Goal: Check status: Check status

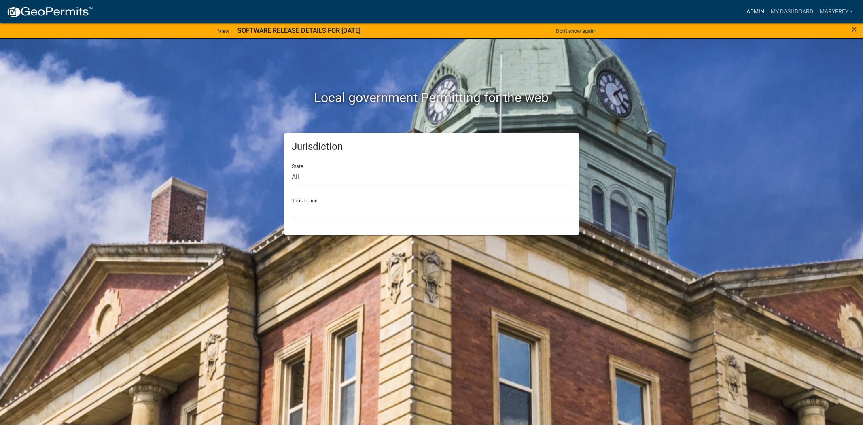
click at [746, 6] on link "Admin" at bounding box center [755, 11] width 24 height 15
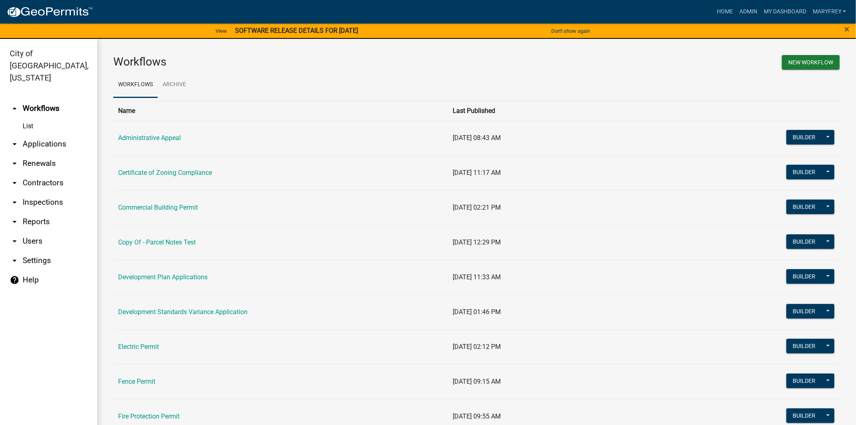
click at [38, 134] on link "arrow_drop_down Applications" at bounding box center [48, 143] width 97 height 19
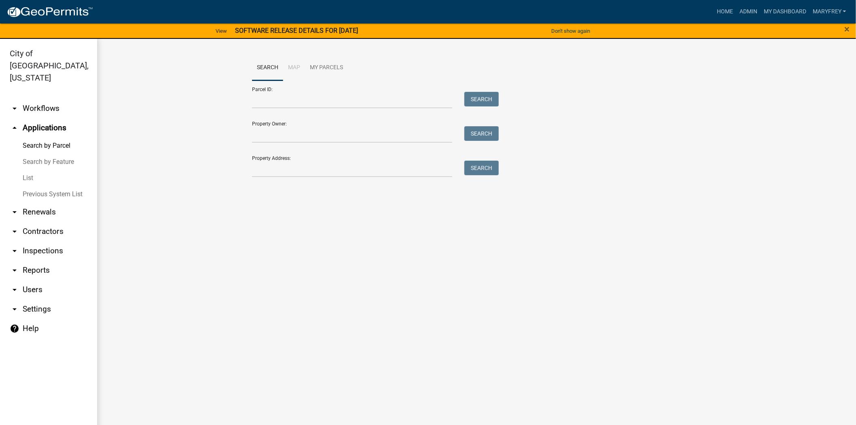
click at [45, 99] on link "arrow_drop_down Workflows" at bounding box center [48, 108] width 97 height 19
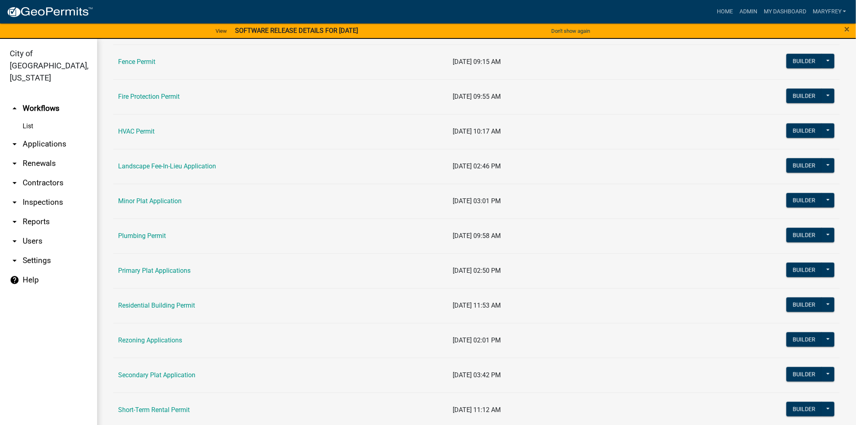
scroll to position [325, 0]
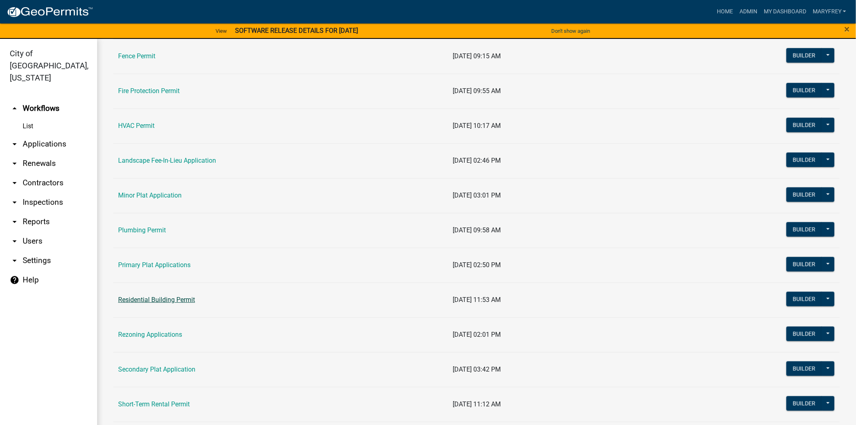
click at [177, 300] on link "Residential Building Permit" at bounding box center [156, 300] width 77 height 8
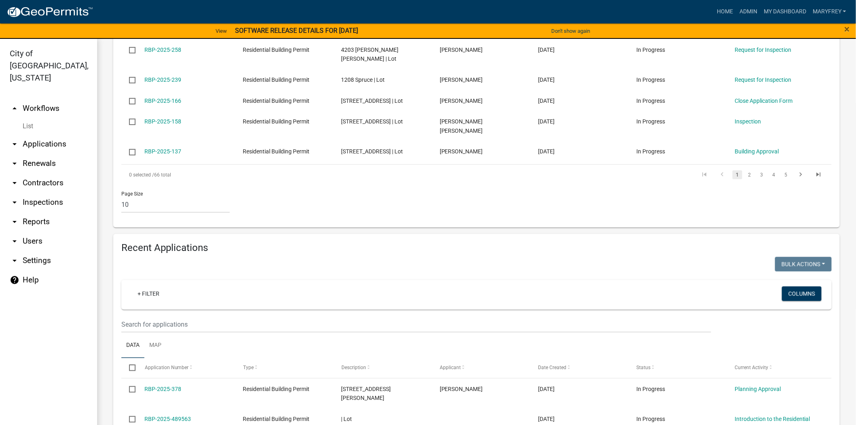
scroll to position [441, 0]
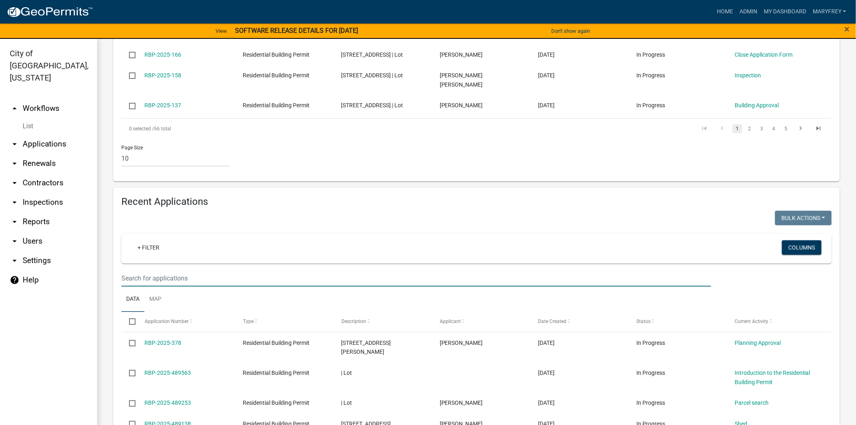
click at [139, 275] on input "text" at bounding box center [416, 278] width 590 height 17
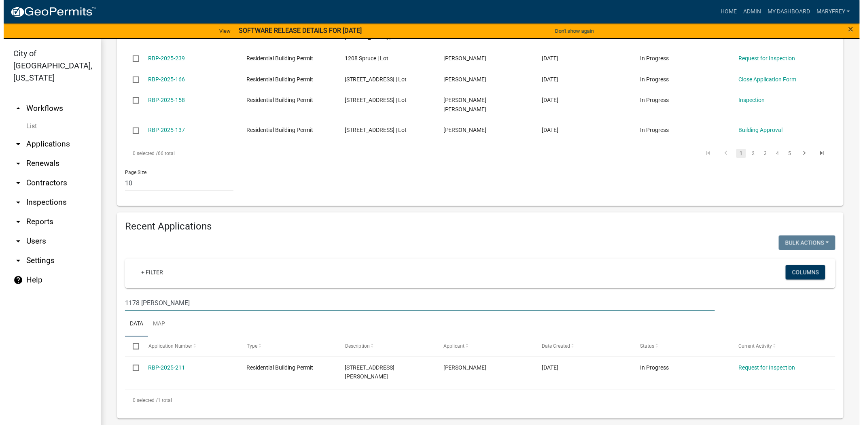
scroll to position [398, 0]
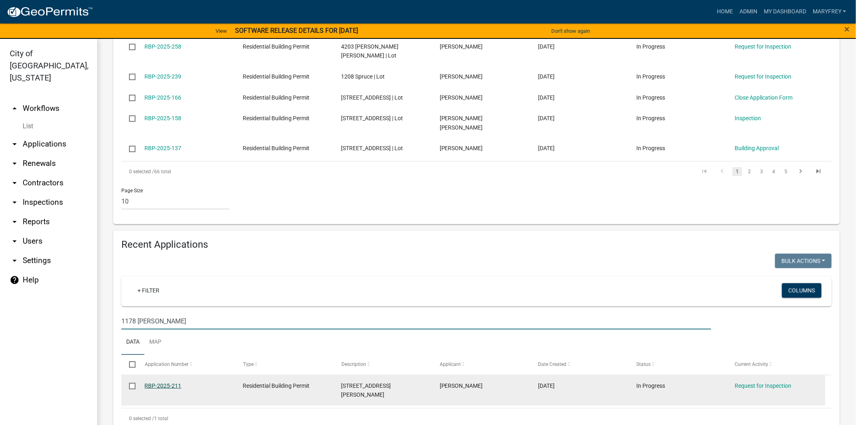
type input "1178 [PERSON_NAME]"
click at [157, 382] on link "RBP-2025-211" at bounding box center [163, 385] width 37 height 6
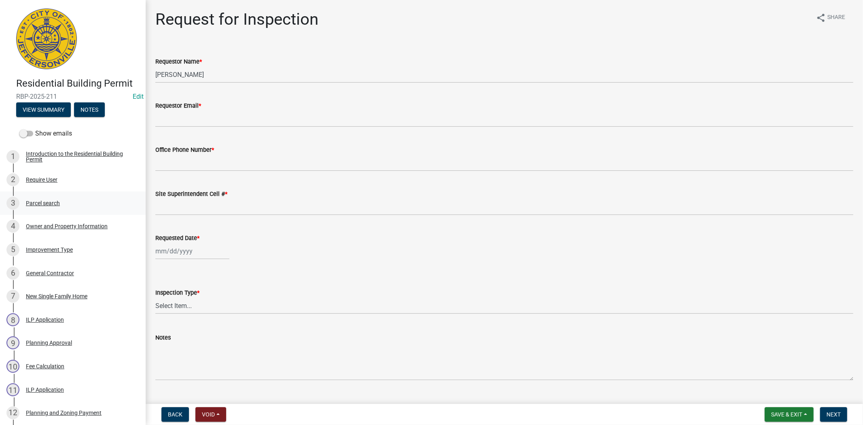
click at [46, 201] on div "3 Parcel search" at bounding box center [69, 203] width 126 height 13
